Goal: Book appointment/travel/reservation

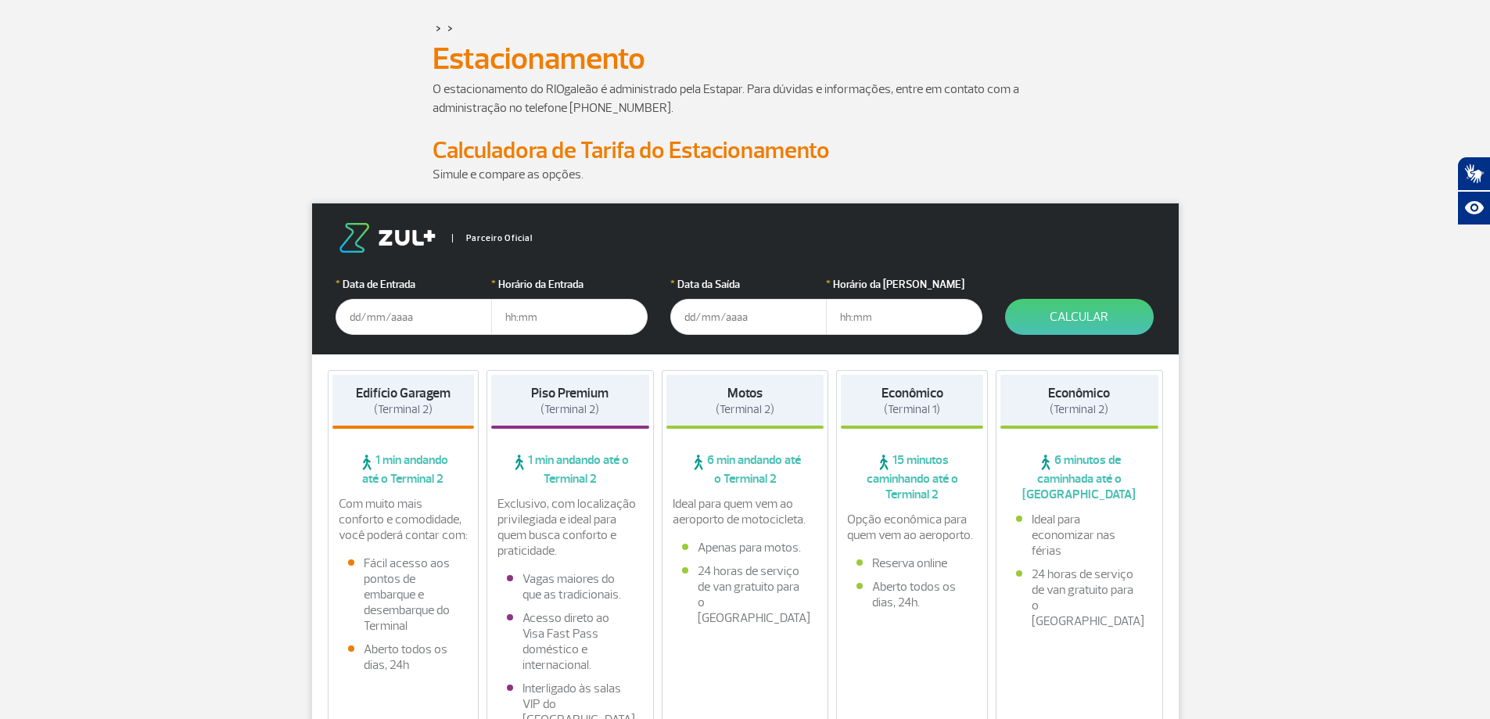
scroll to position [156, 0]
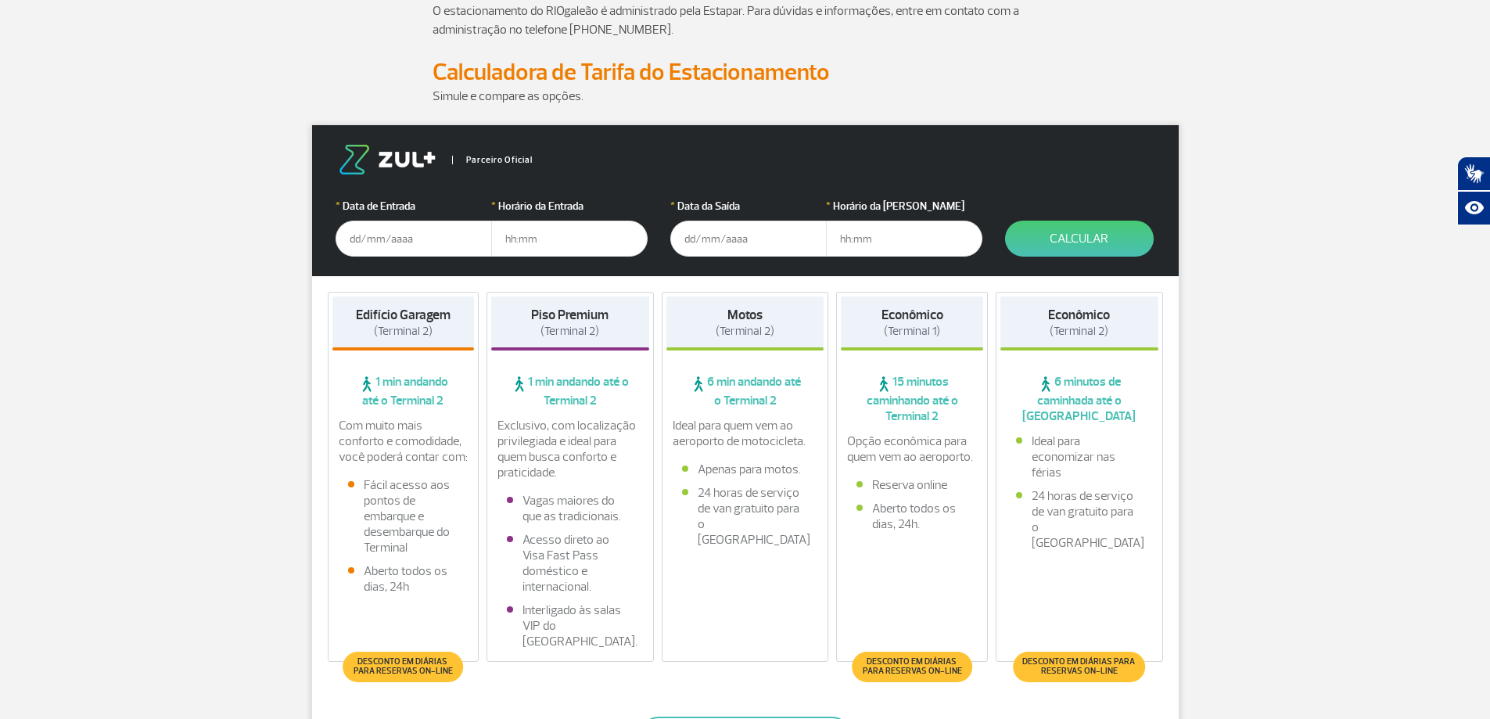
click at [386, 241] on input "text" at bounding box center [414, 239] width 156 height 36
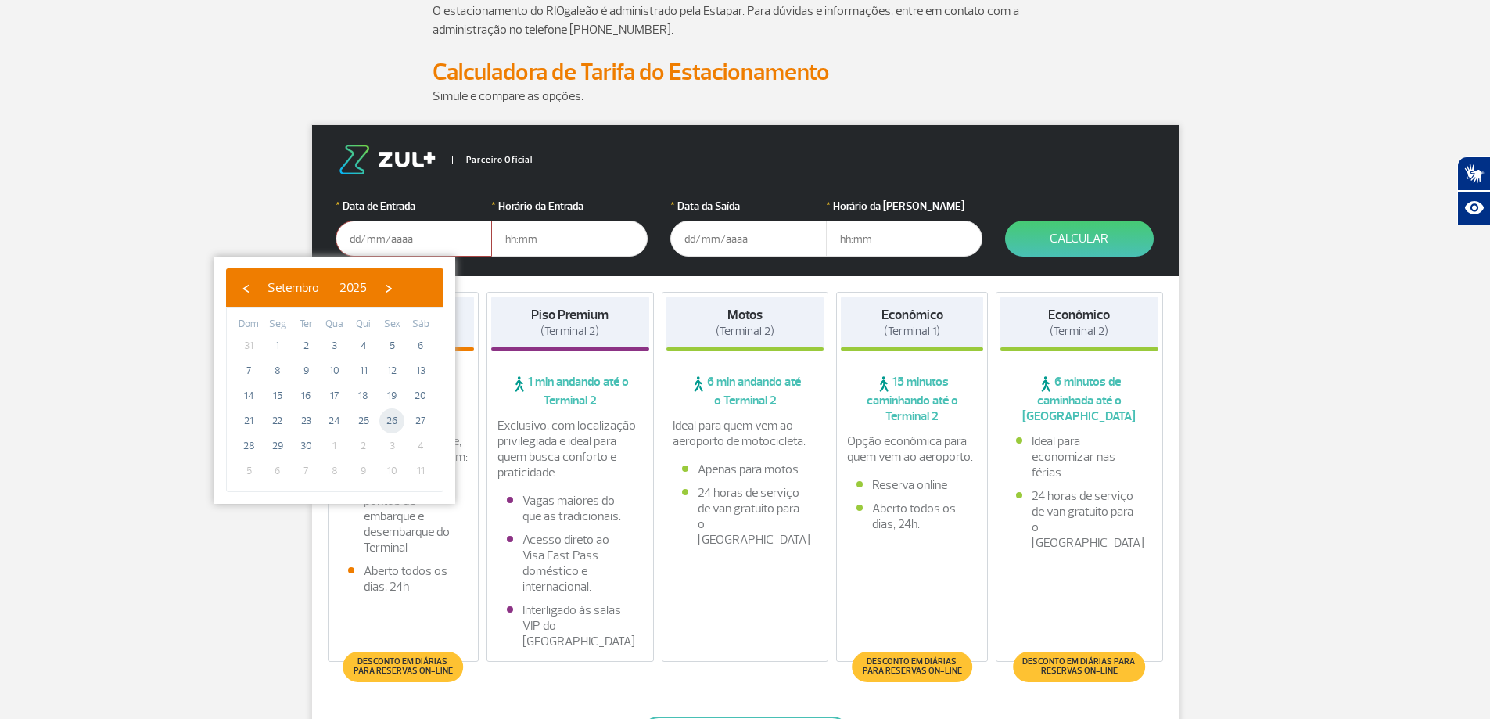
click at [393, 423] on span "26" at bounding box center [391, 420] width 25 height 25
type input "[DATE]"
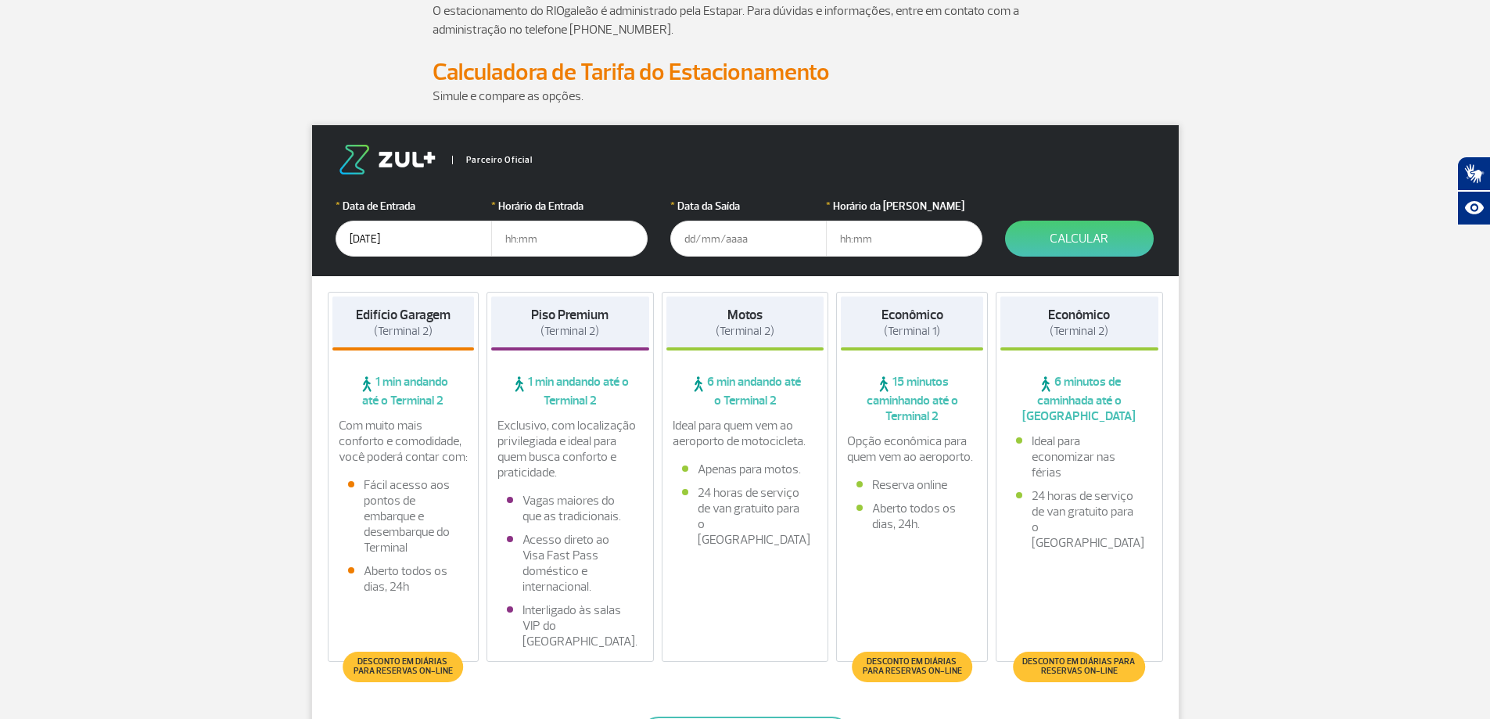
click at [500, 238] on input "text" at bounding box center [569, 239] width 156 height 36
type input "14:00"
click at [681, 238] on input "text" at bounding box center [748, 239] width 156 height 36
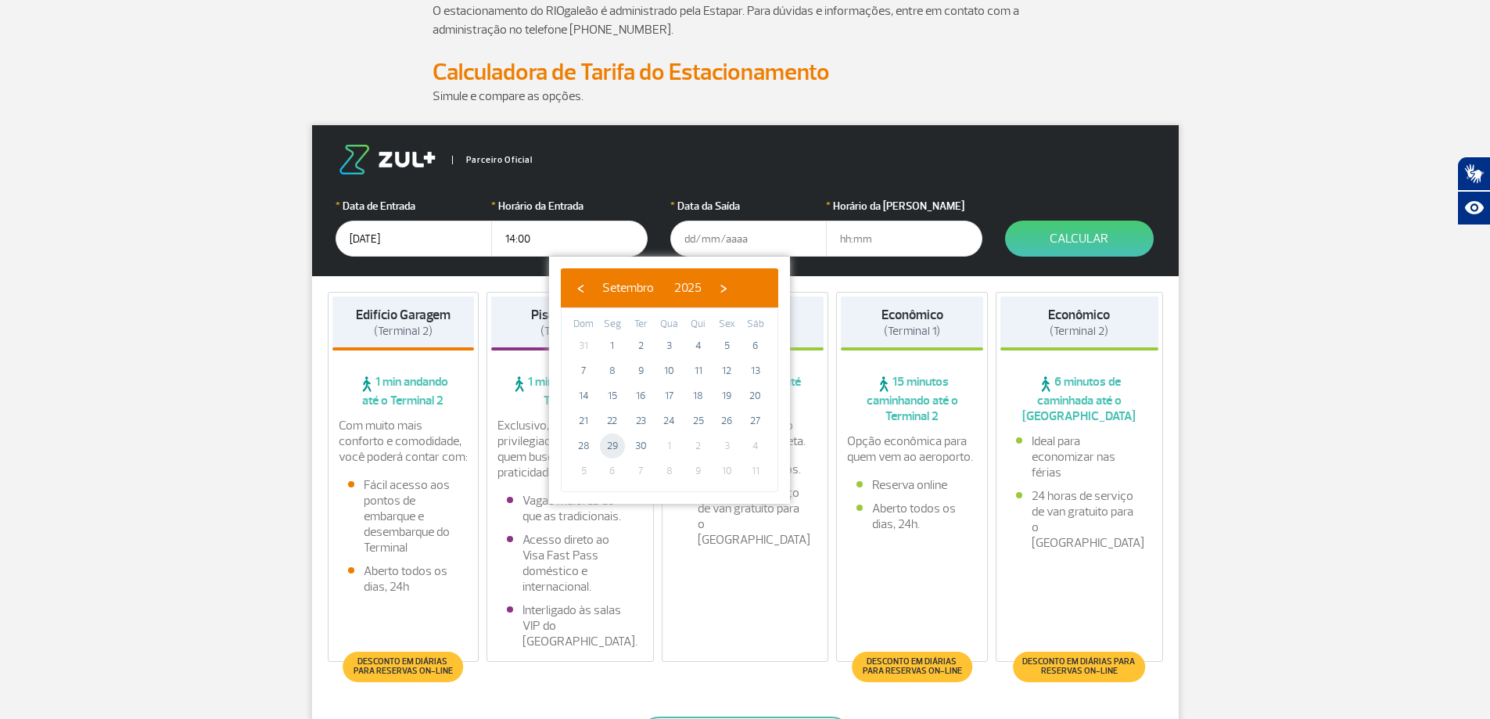
click at [612, 449] on span "29" at bounding box center [612, 445] width 25 height 25
type input "[DATE]"
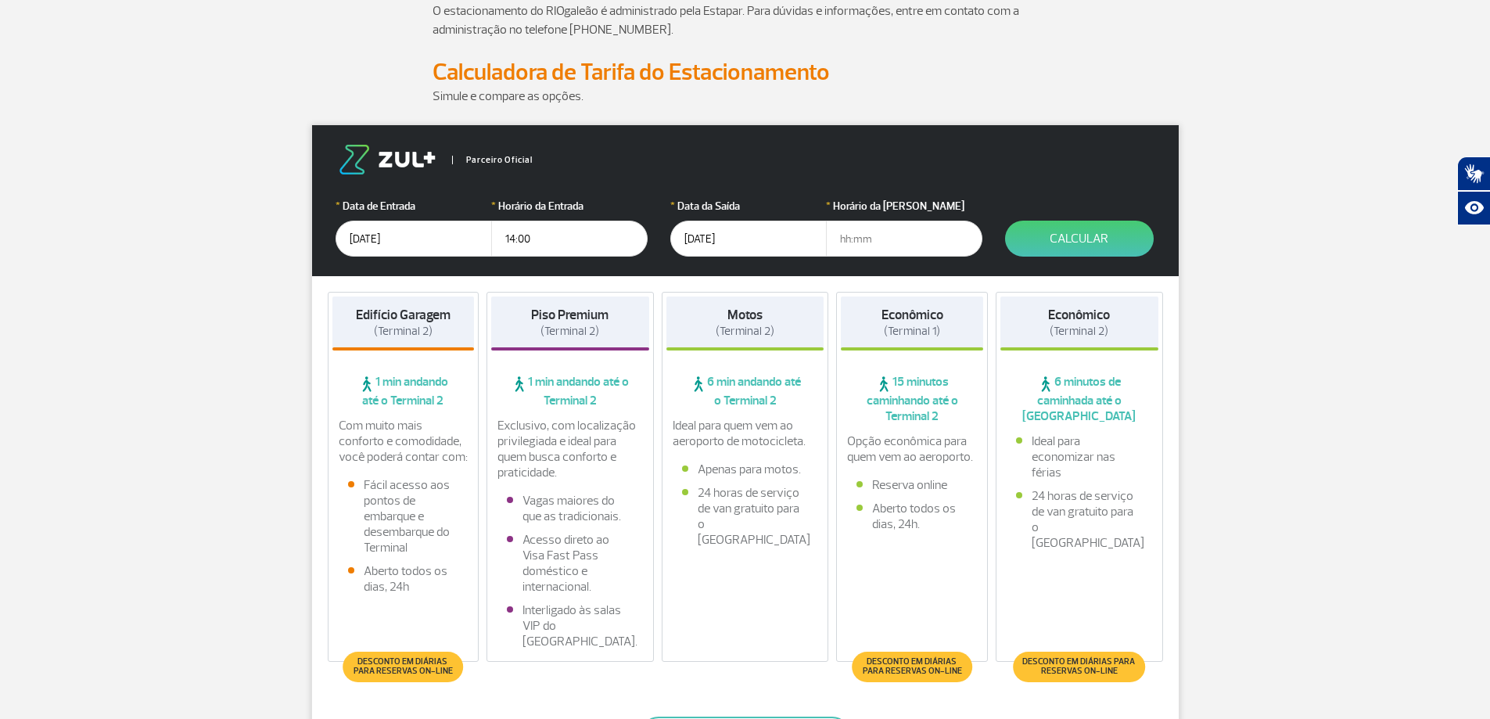
click at [841, 245] on input "text" at bounding box center [904, 239] width 156 height 36
type input "09:00"
click at [1078, 245] on button "Calcular" at bounding box center [1079, 239] width 149 height 36
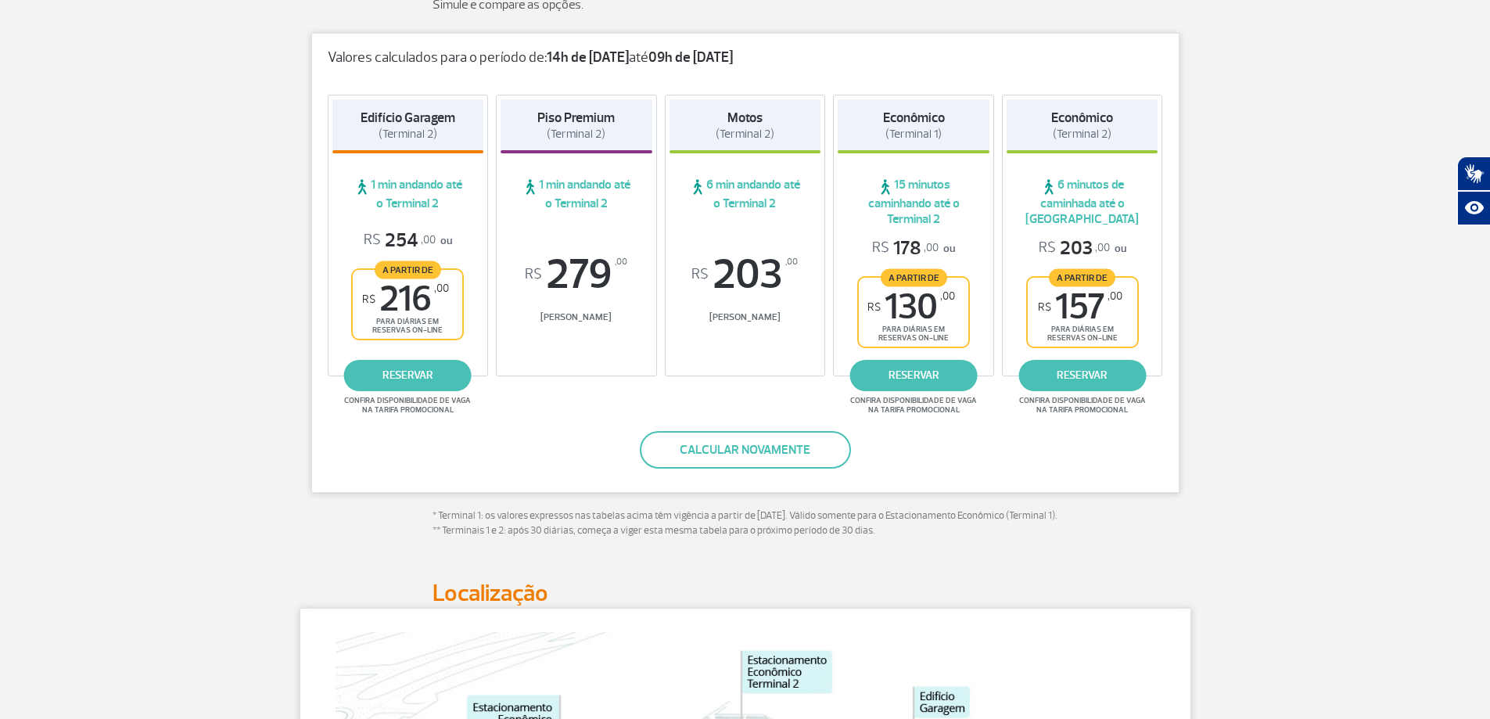
scroll to position [235, 0]
